Goal: Navigation & Orientation: Find specific page/section

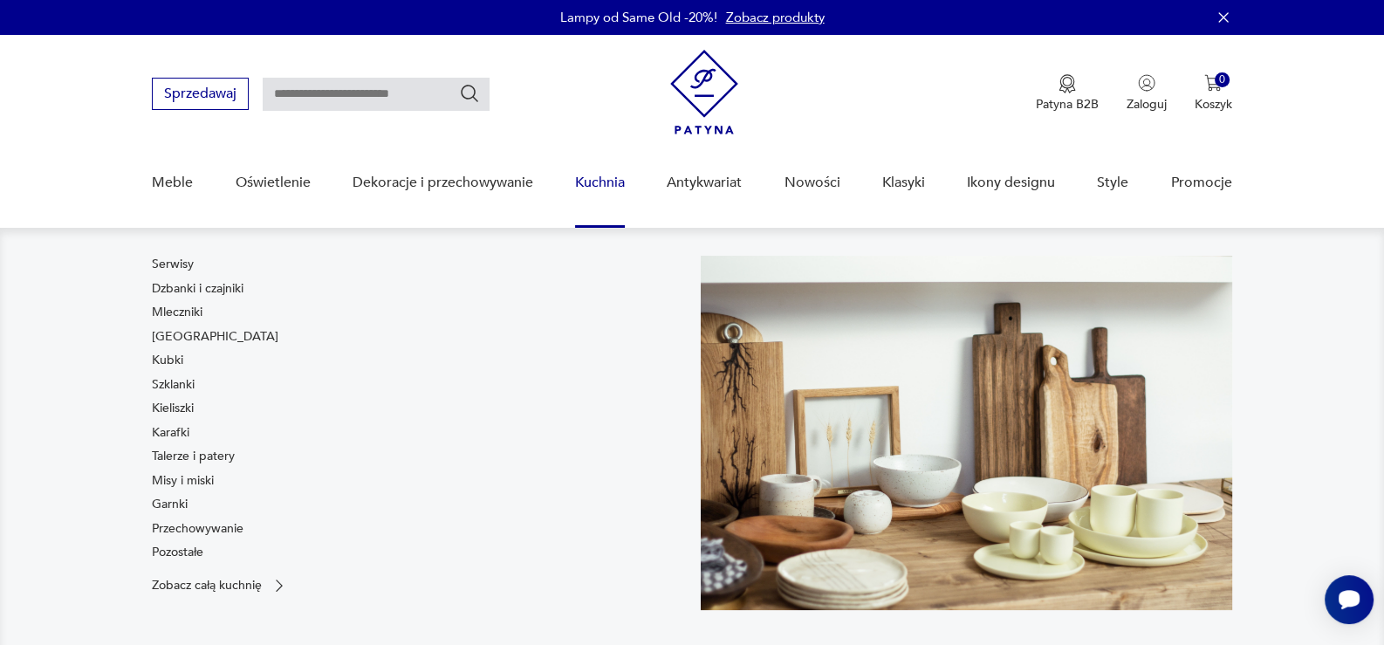
click at [609, 186] on link "Kuchnia" at bounding box center [600, 182] width 50 height 67
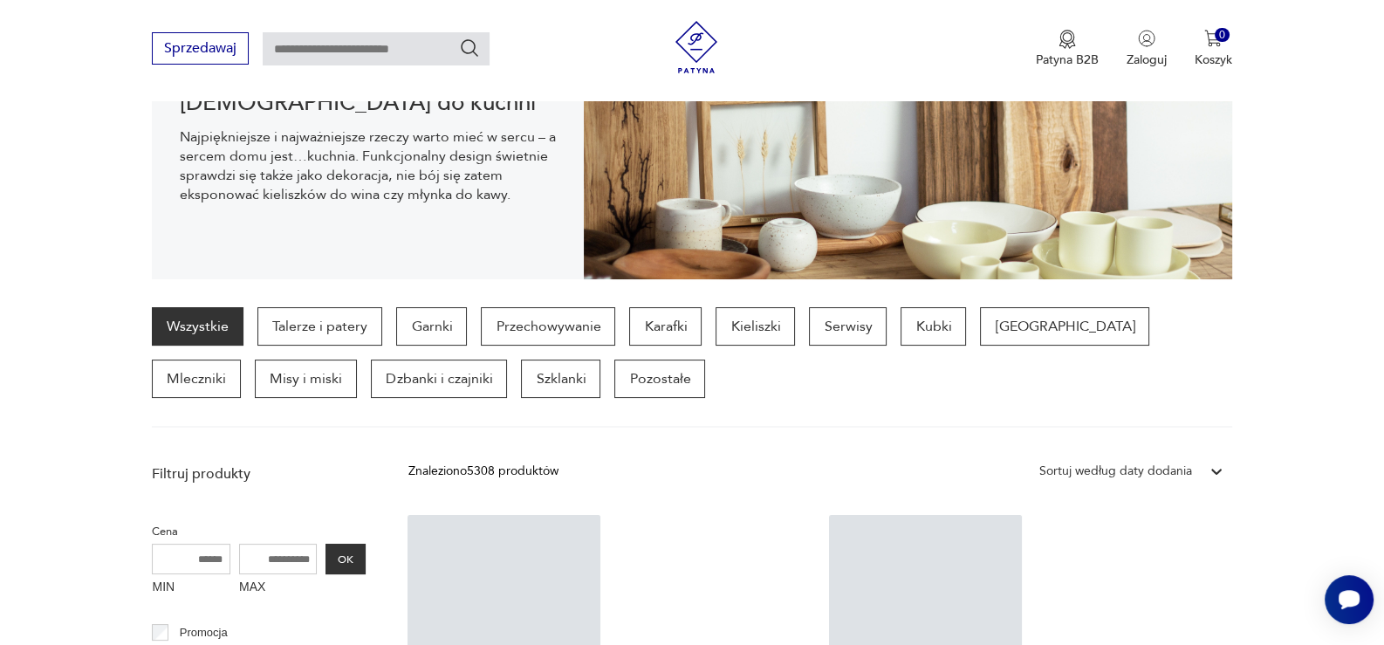
scroll to position [522, 0]
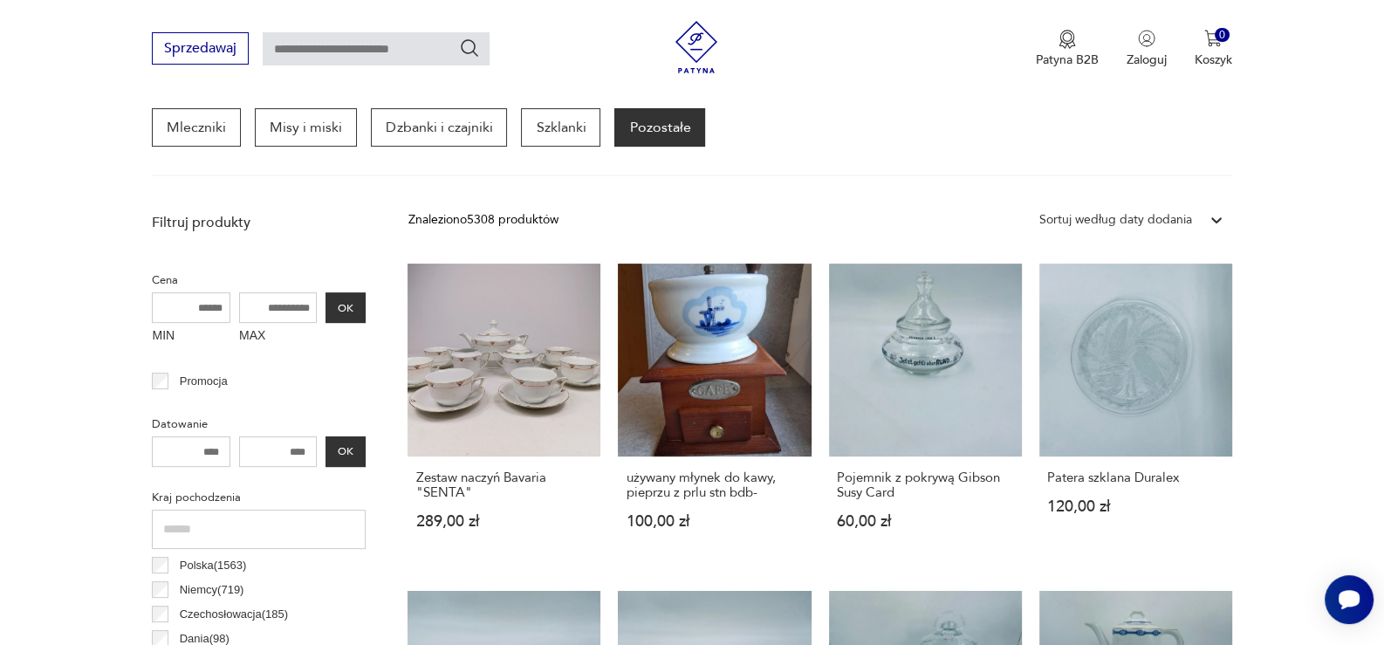
click at [614, 137] on p "Pozostałe" at bounding box center [659, 127] width 91 height 38
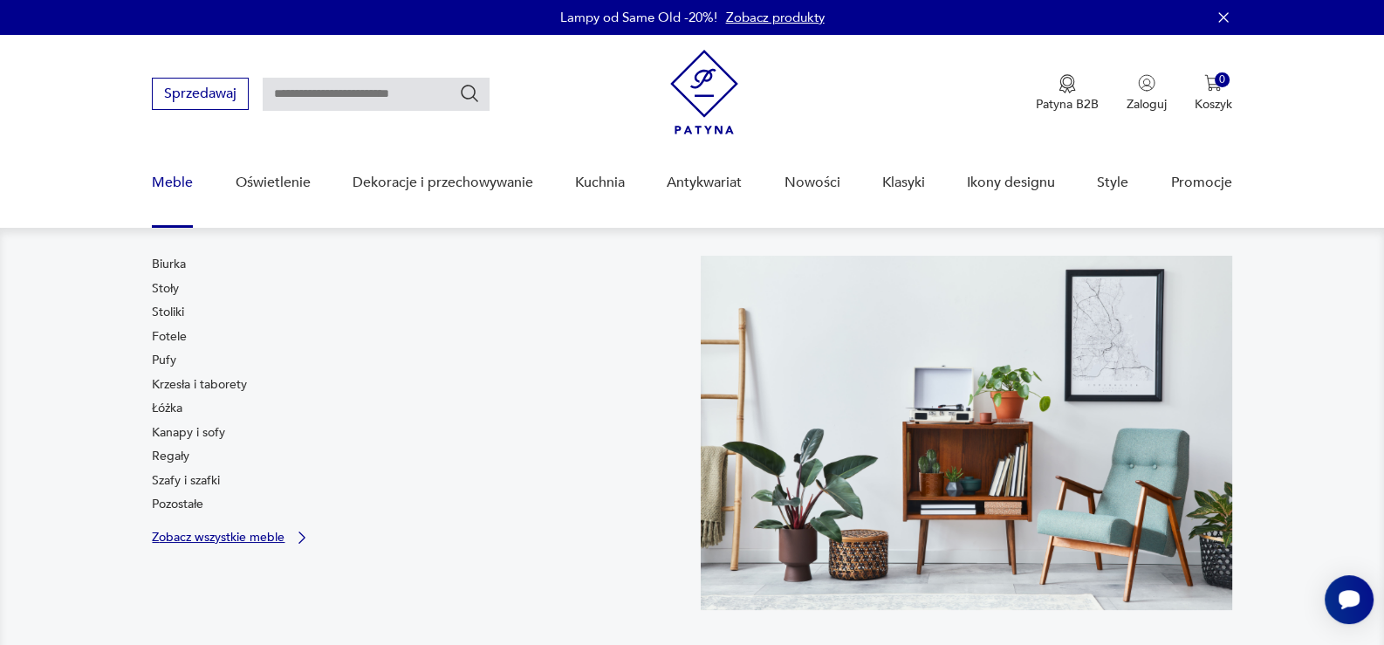
click at [198, 532] on p "Zobacz wszystkie meble" at bounding box center [218, 536] width 133 height 11
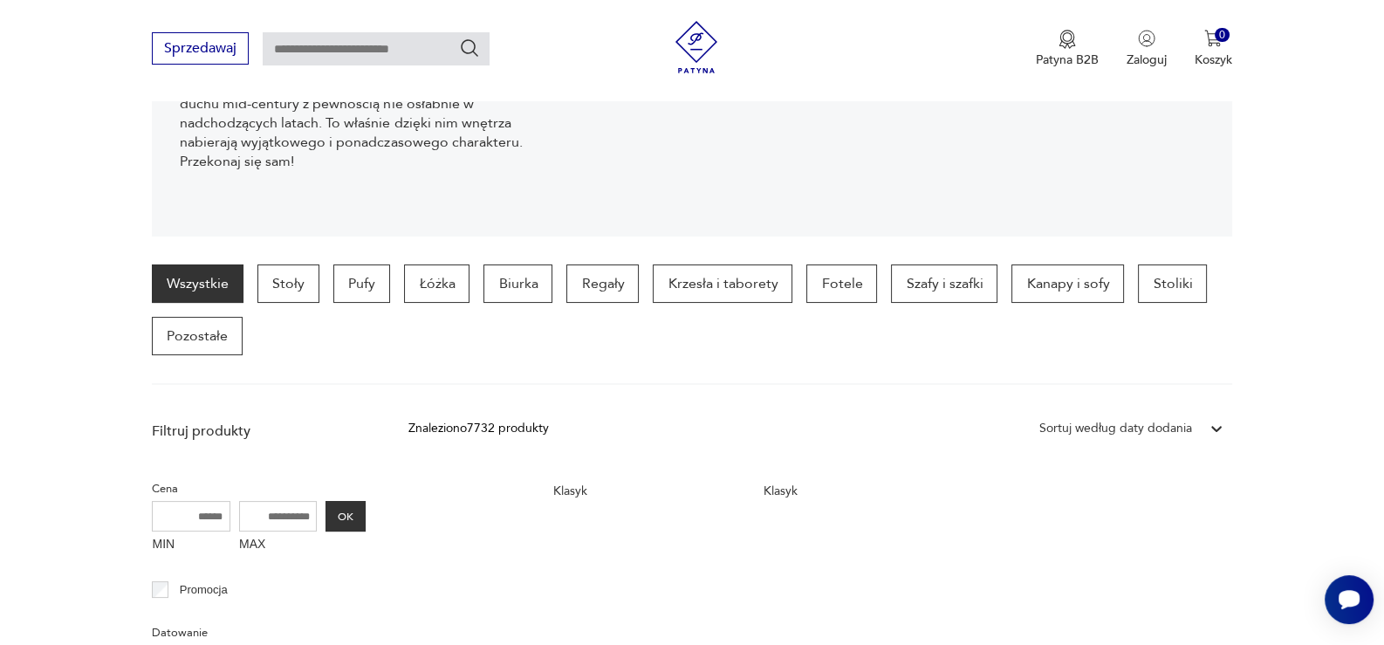
scroll to position [173, 0]
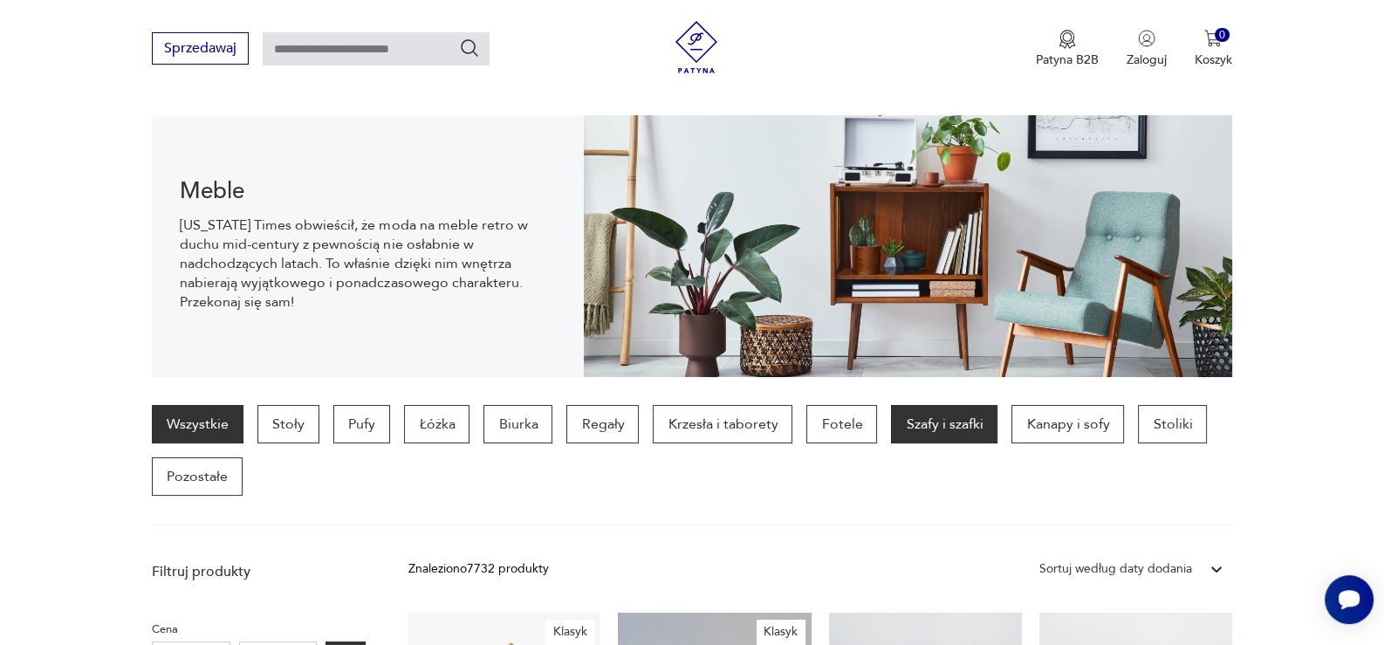
click at [943, 420] on p "Szafy i szafki" at bounding box center [944, 424] width 106 height 38
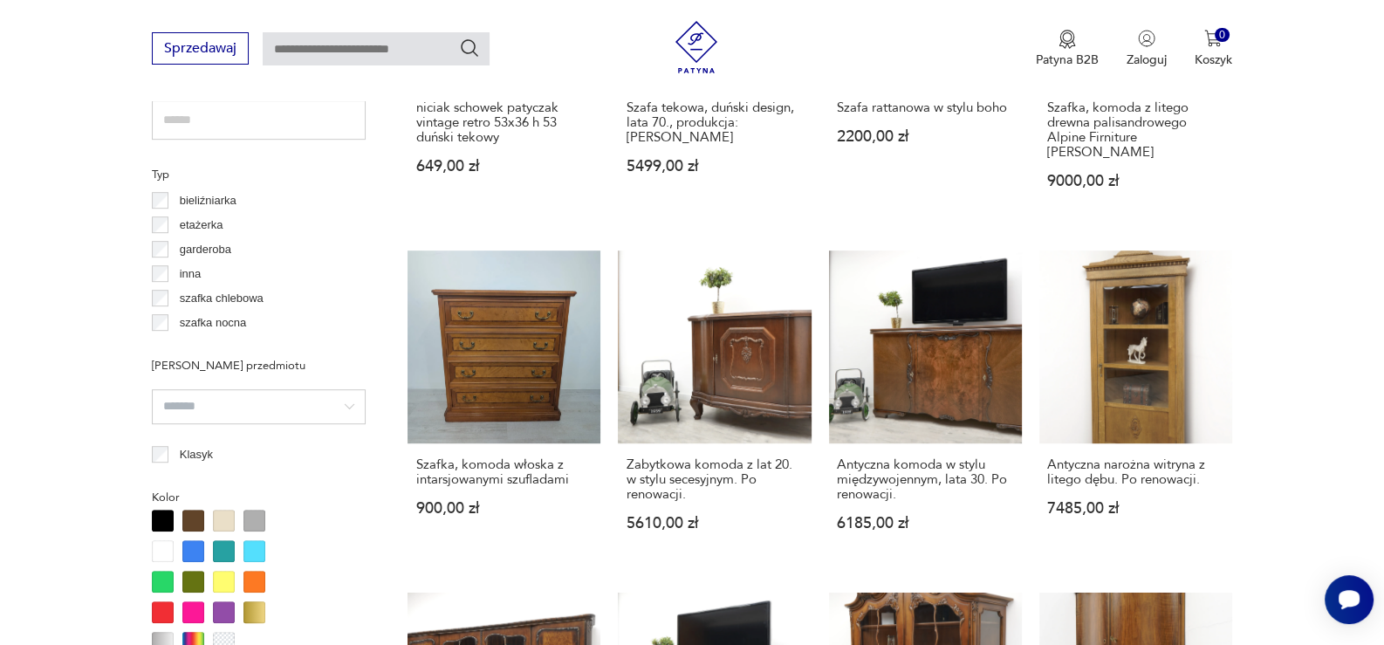
scroll to position [1248, 0]
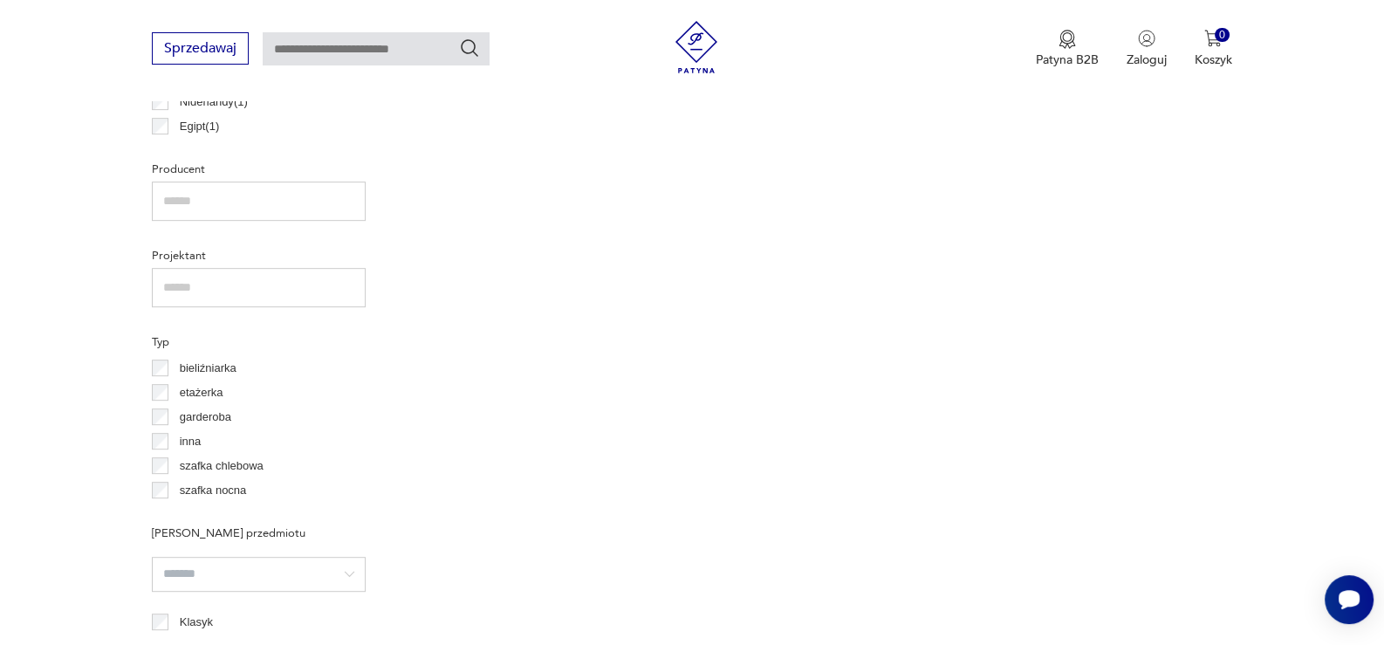
scroll to position [1248, 0]
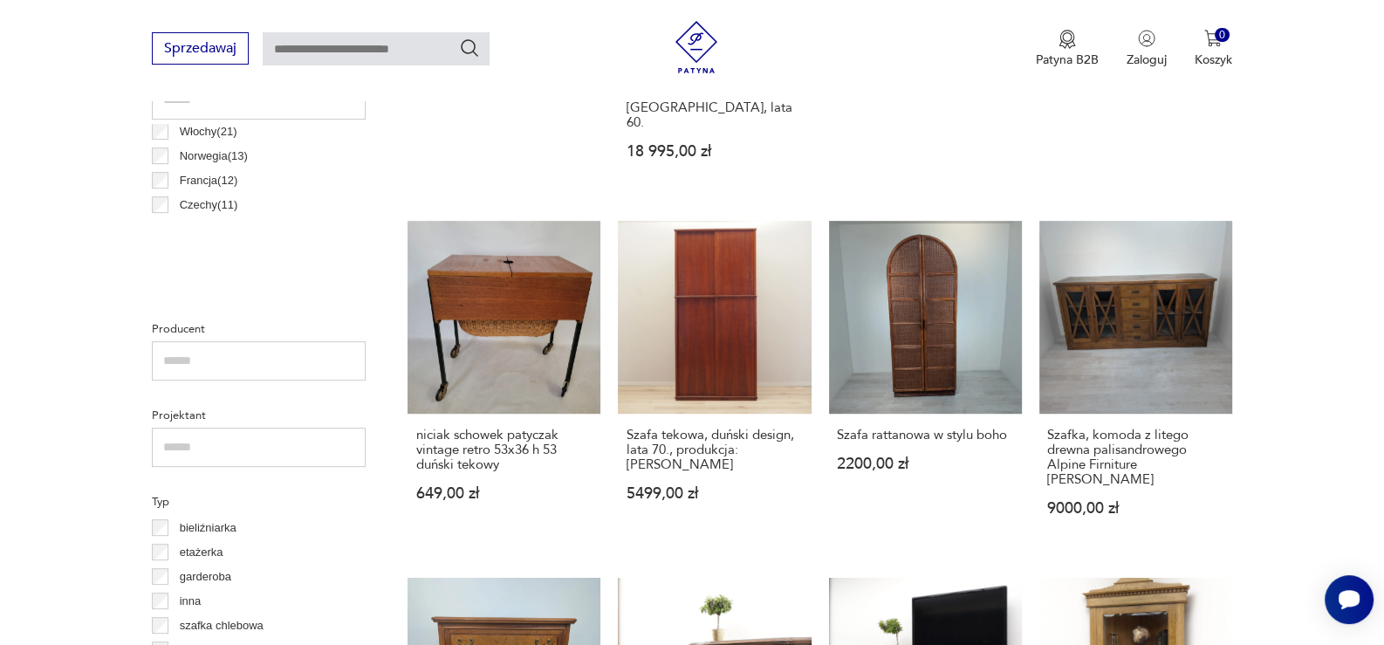
scroll to position [265, 0]
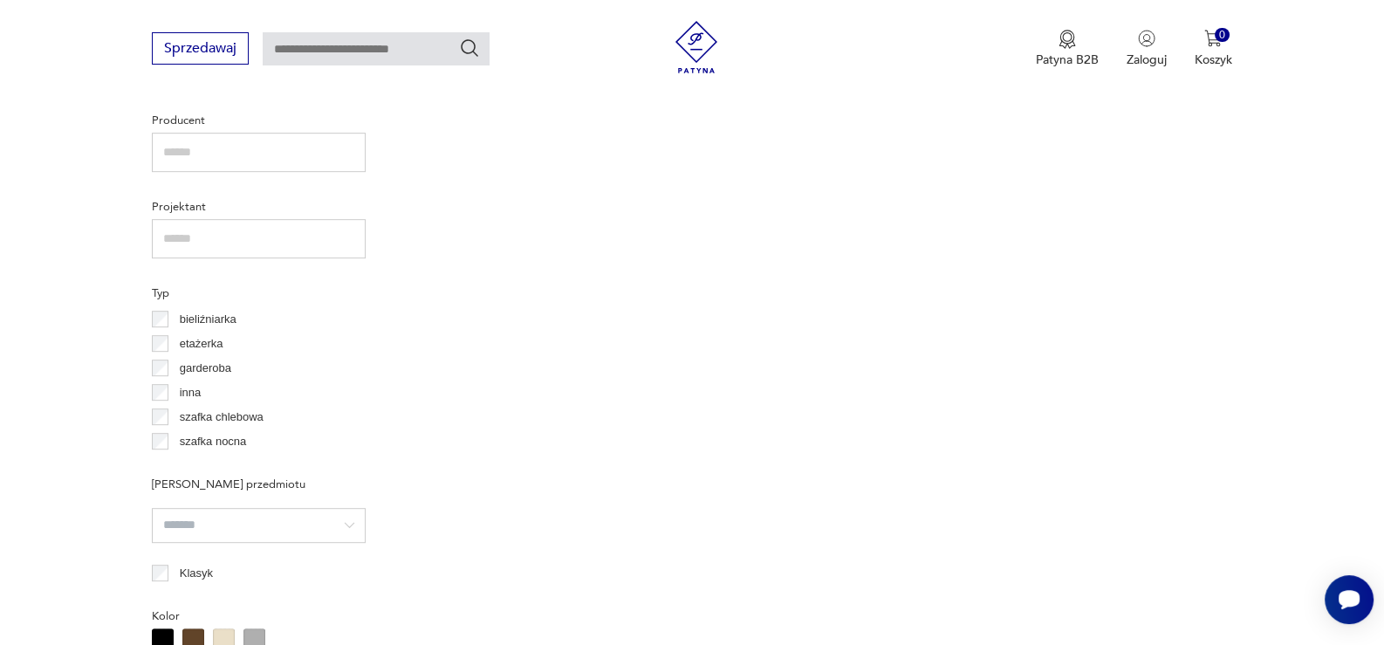
scroll to position [1161, 0]
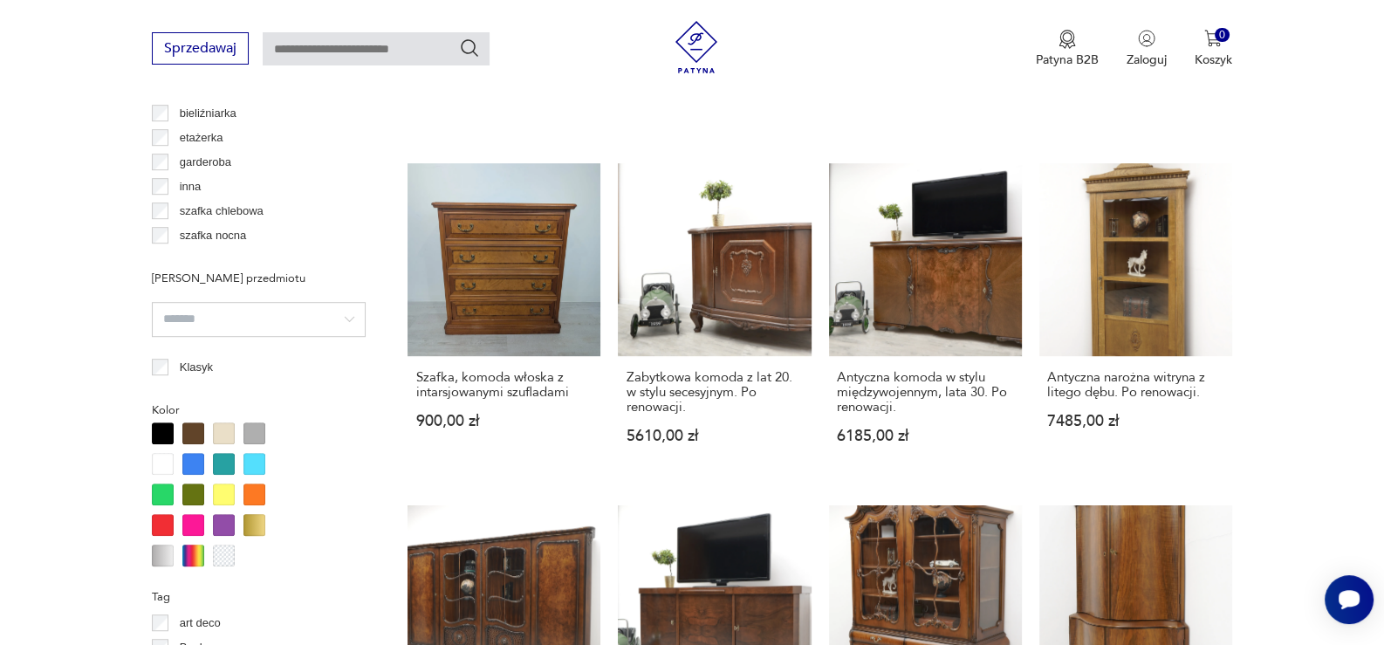
scroll to position [1335, 0]
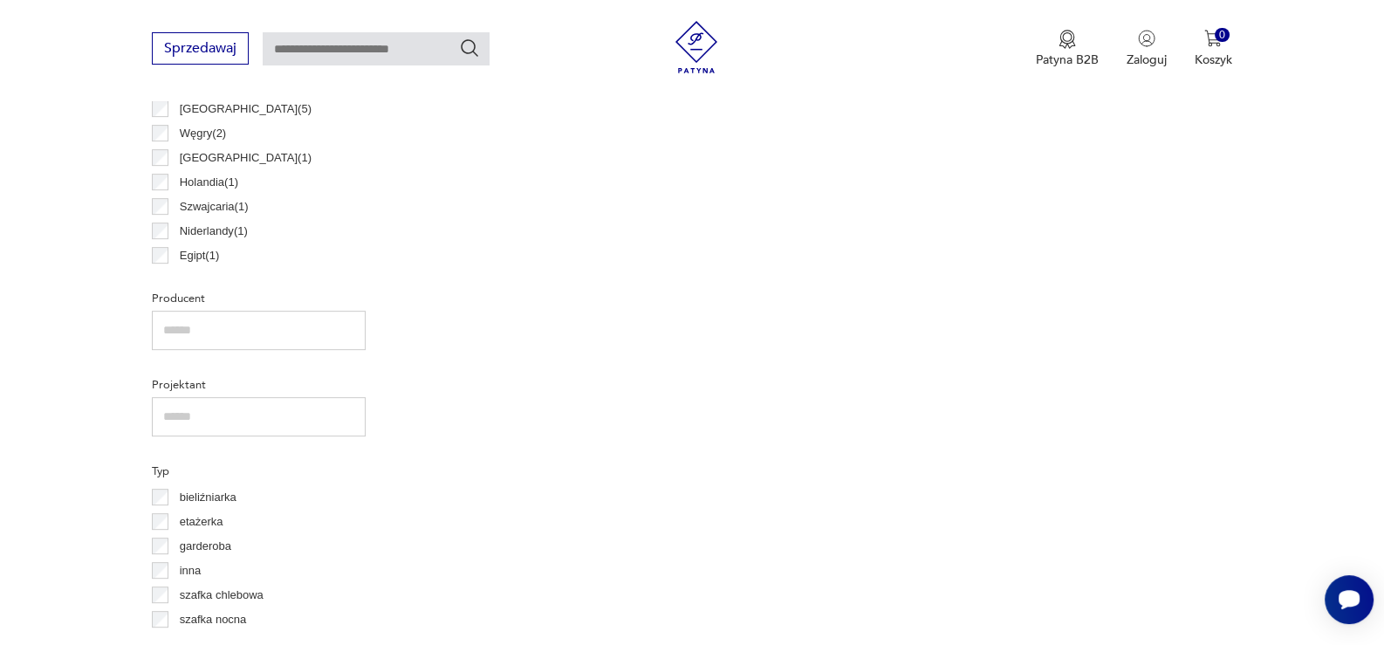
scroll to position [1248, 0]
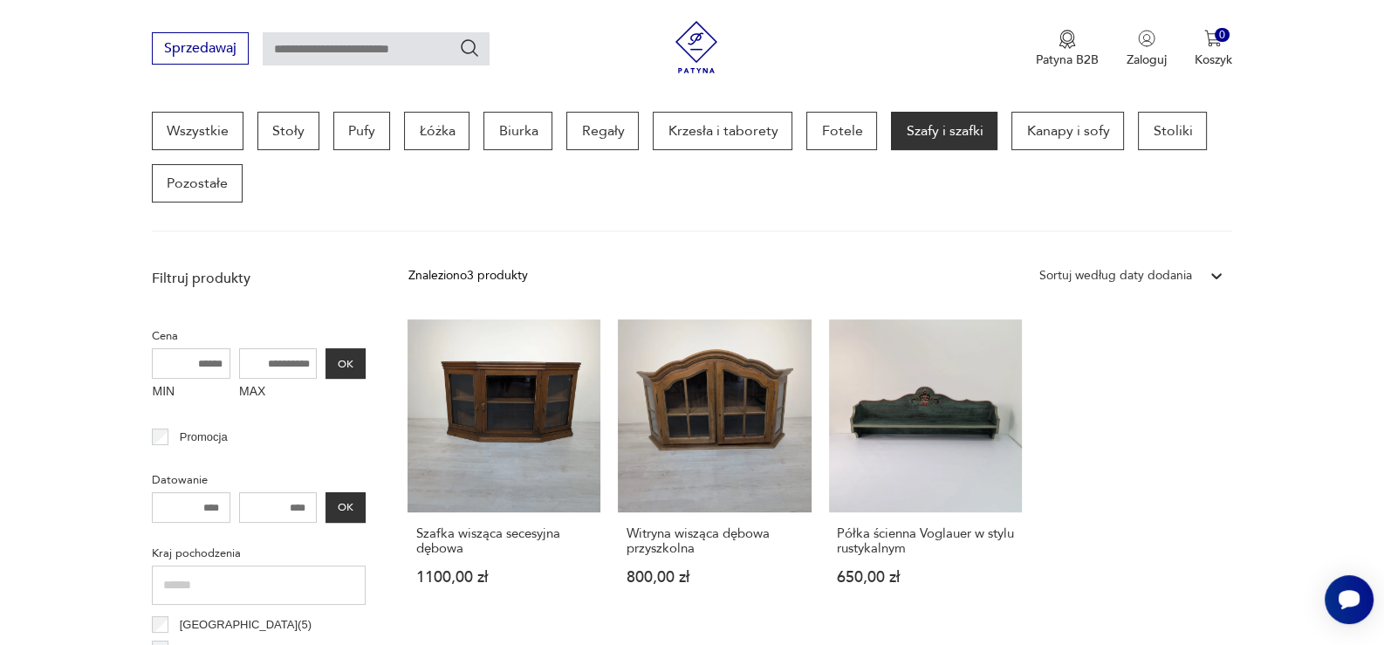
scroll to position [462, 0]
